Goal: Task Accomplishment & Management: Use online tool/utility

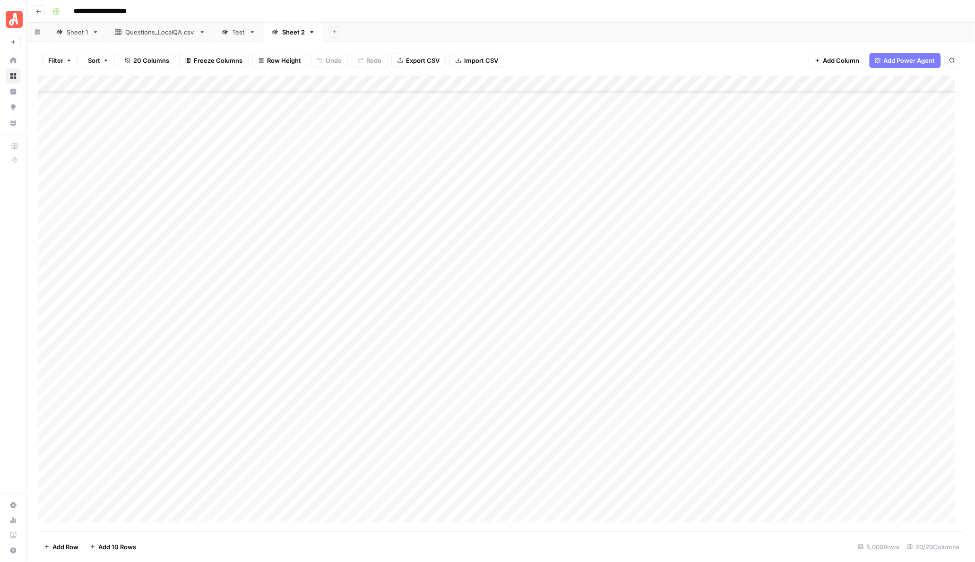
scroll to position [79936, 0]
click at [495, 436] on div "Add Column" at bounding box center [501, 304] width 926 height 456
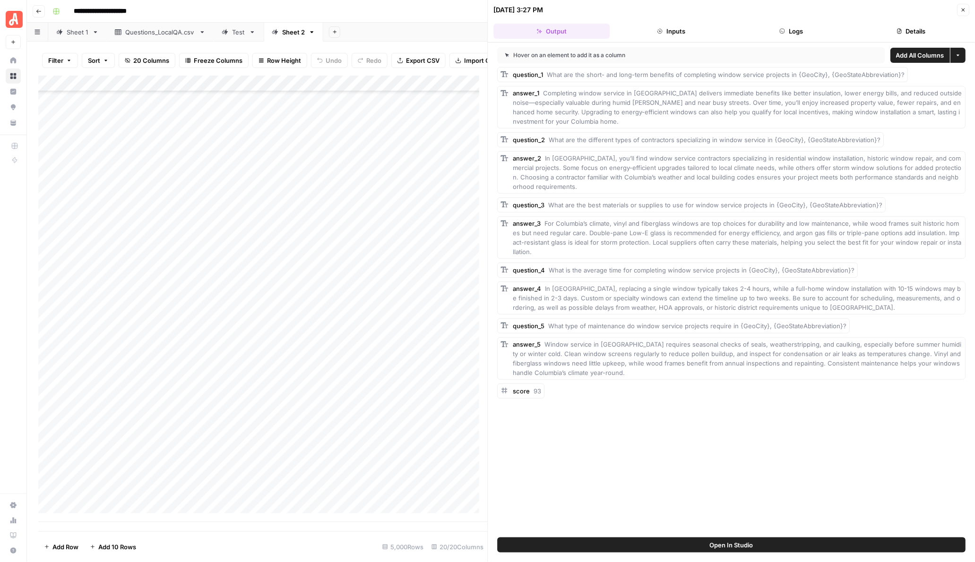
click at [962, 13] on button "Close" at bounding box center [963, 10] width 12 height 12
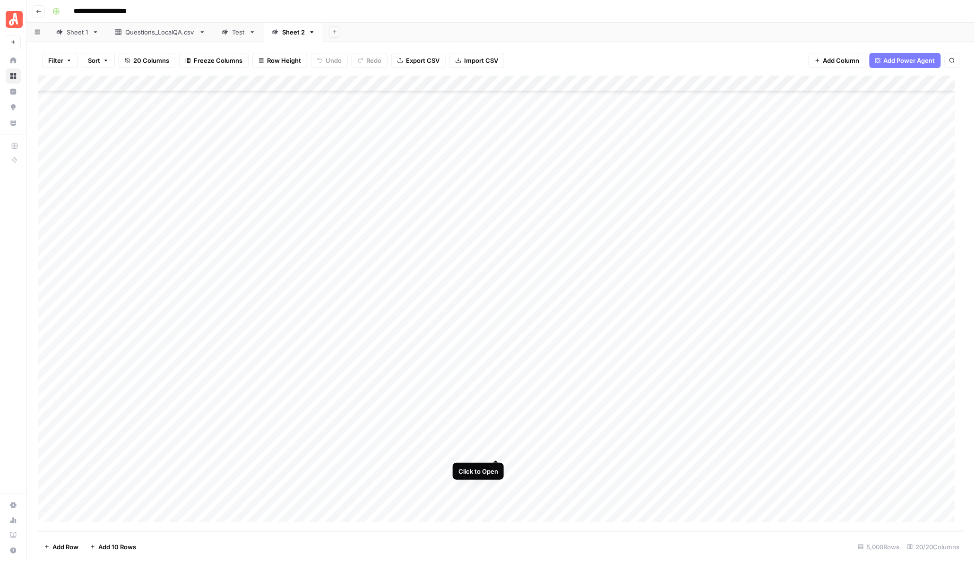
click at [498, 453] on div "Add Column" at bounding box center [501, 304] width 926 height 456
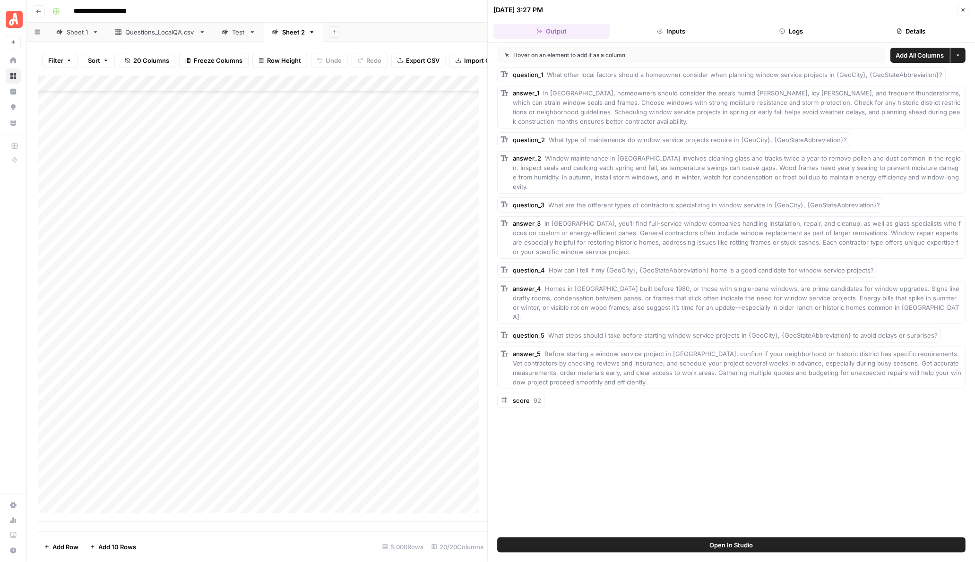
click at [965, 6] on button "Close" at bounding box center [963, 10] width 12 height 12
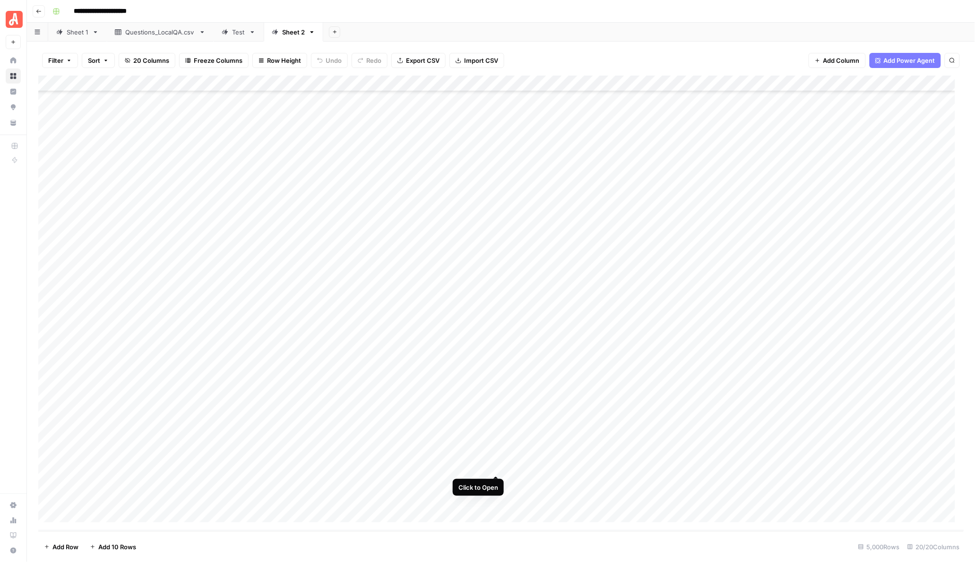
click at [494, 465] on div "Add Column" at bounding box center [501, 304] width 926 height 456
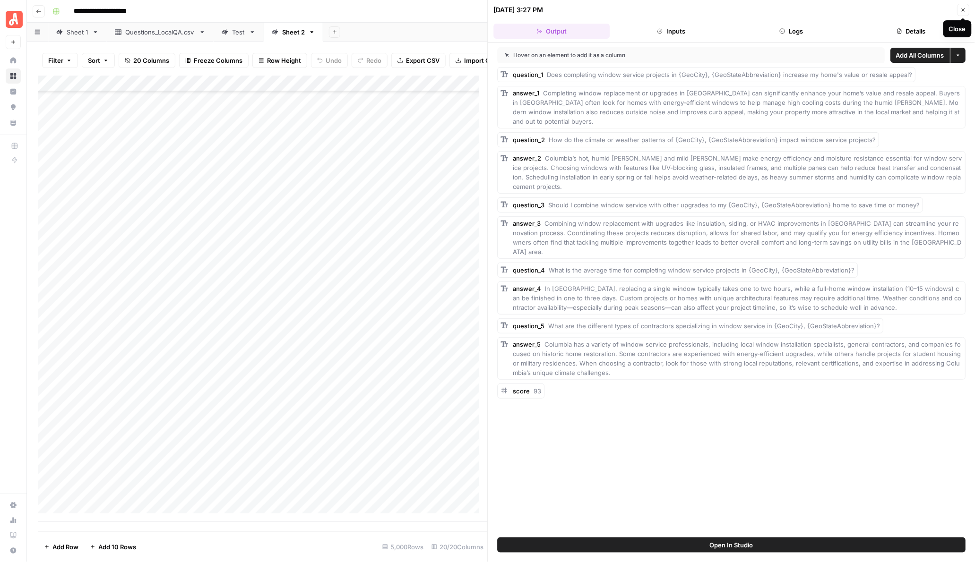
click at [958, 10] on button "Close" at bounding box center [963, 10] width 12 height 12
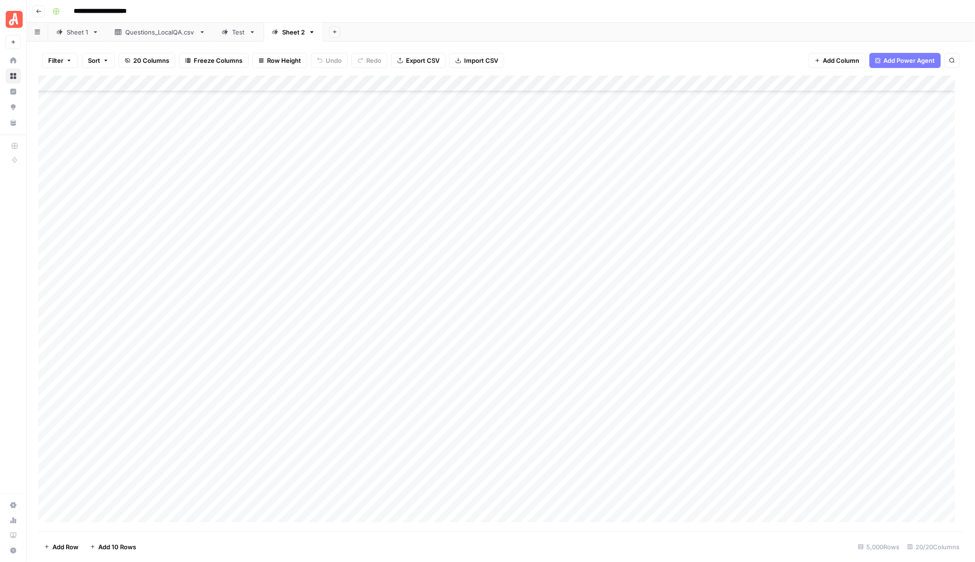
scroll to position [75387, 0]
click at [497, 386] on div "Add Column" at bounding box center [501, 304] width 926 height 456
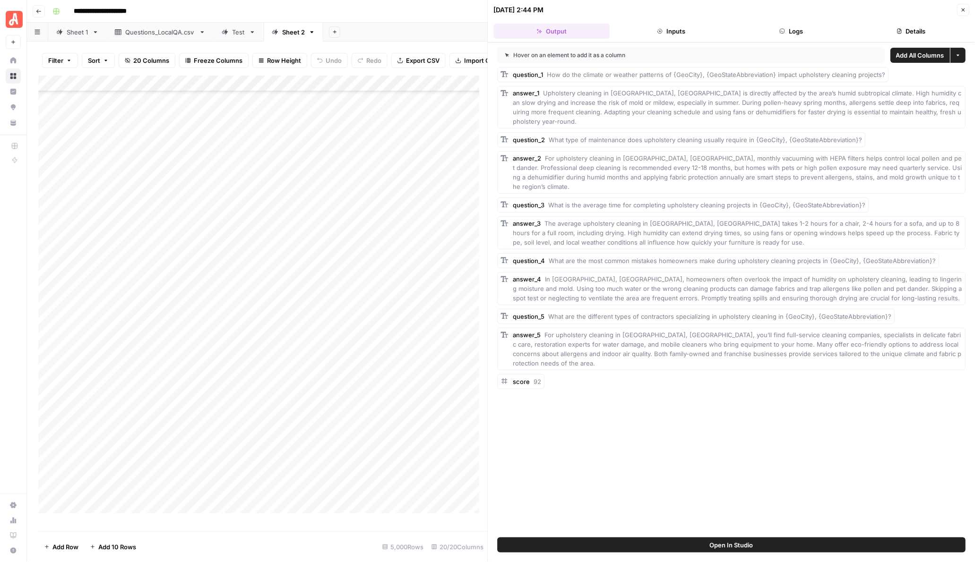
click at [960, 13] on button "Close" at bounding box center [963, 10] width 12 height 12
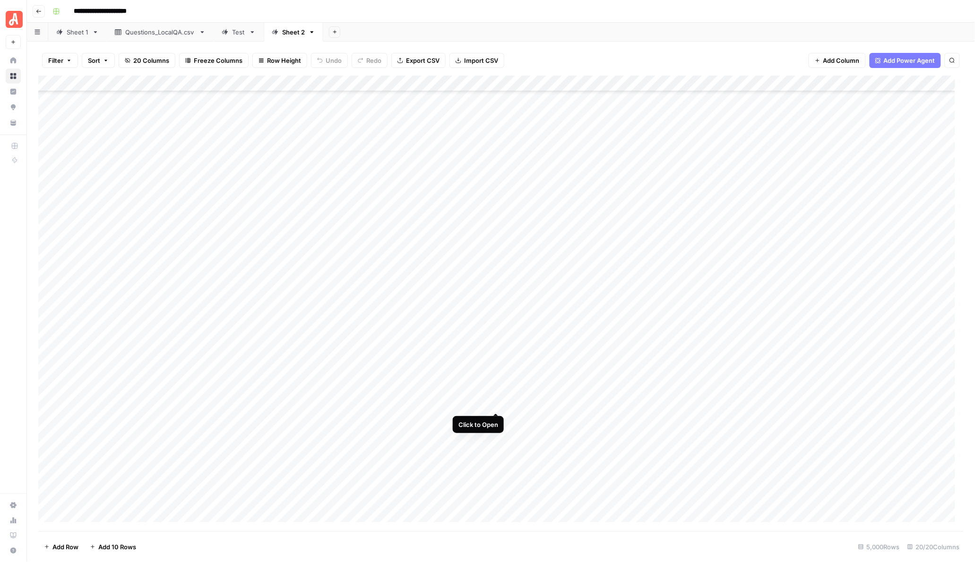
click at [497, 405] on div "Add Column" at bounding box center [501, 304] width 926 height 456
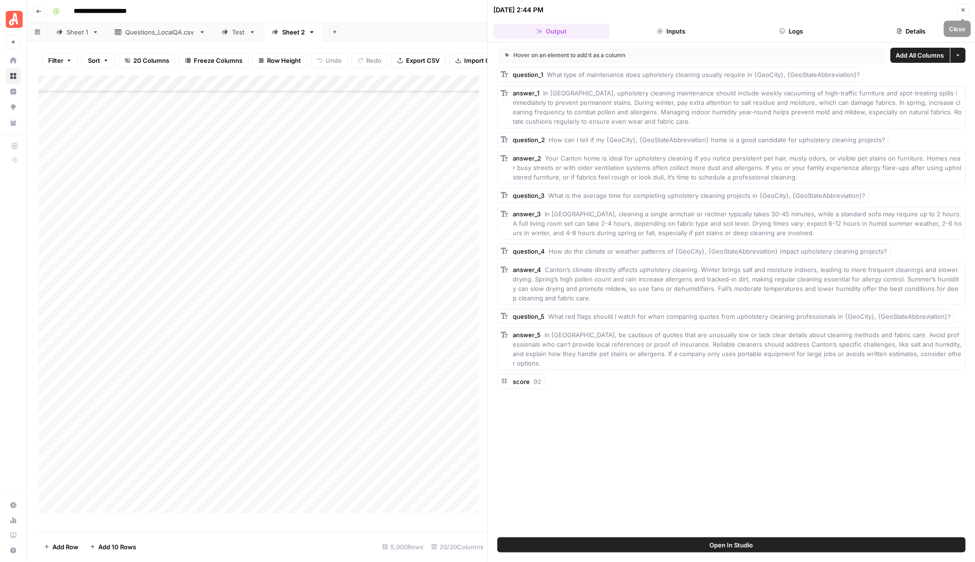
click at [960, 6] on button "Close" at bounding box center [963, 10] width 12 height 12
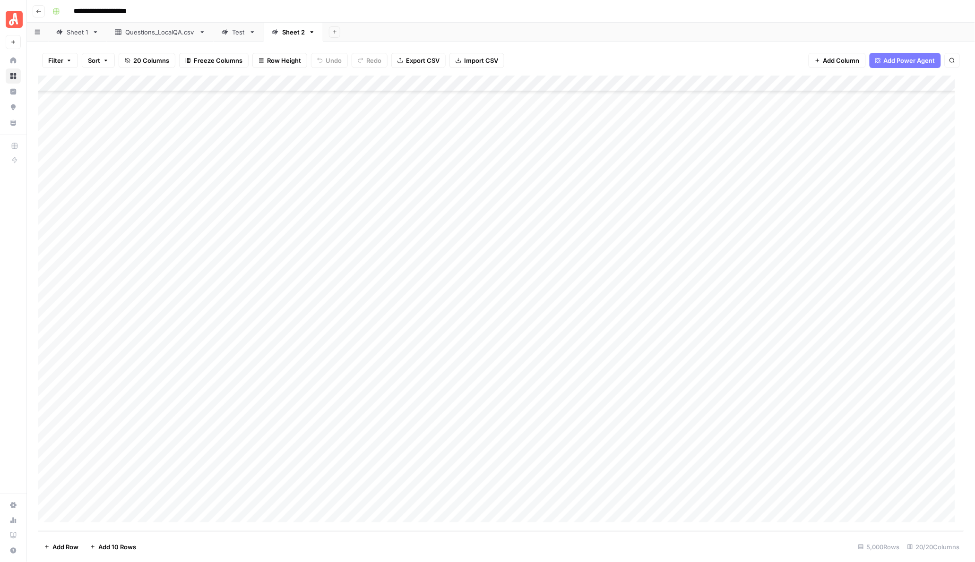
scroll to position [79936, 0]
click at [575, 5] on div "**********" at bounding box center [507, 11] width 917 height 15
